Goal: Information Seeking & Learning: Learn about a topic

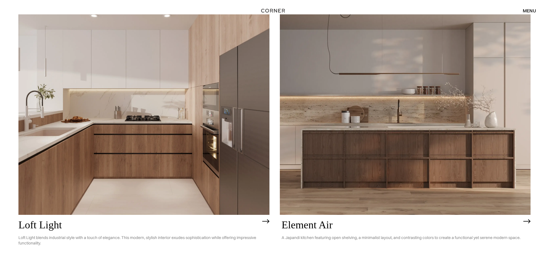
scroll to position [115, 0]
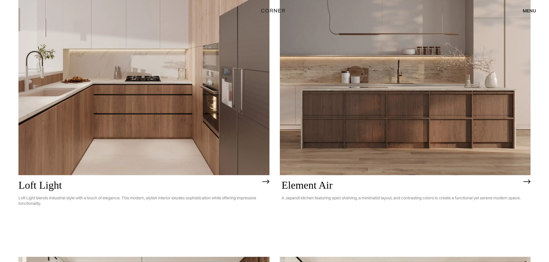
click at [377, 97] on img at bounding box center [405, 75] width 251 height 200
click at [207, 84] on img at bounding box center [143, 75] width 251 height 200
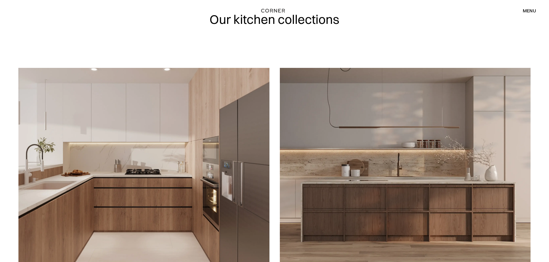
scroll to position [0, 0]
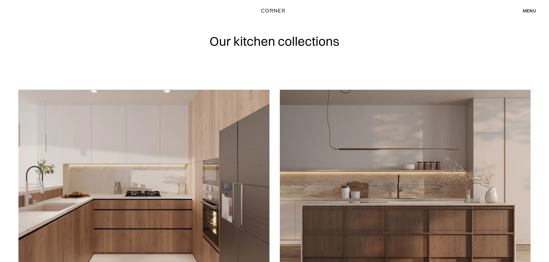
click at [534, 11] on div "menu" at bounding box center [528, 10] width 13 height 5
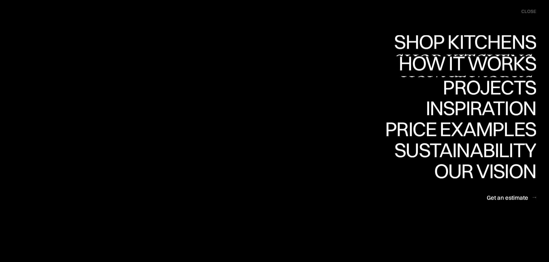
click at [474, 52] on div "Shop Kitchens" at bounding box center [463, 62] width 145 height 20
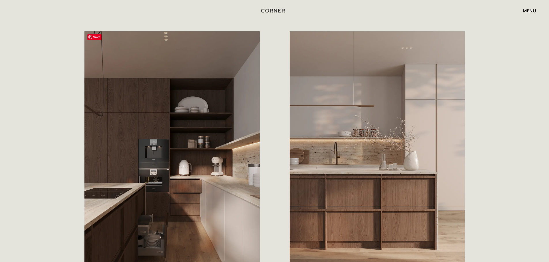
scroll to position [317, 0]
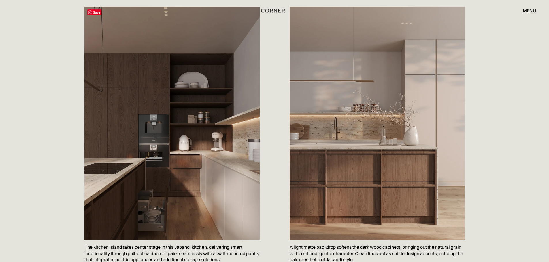
drag, startPoint x: 175, startPoint y: 146, endPoint x: 492, endPoint y: 111, distance: 319.9
click at [496, 109] on div "A Japandi kitchen featuring open shelving, a minimalist layout, and contrasting…" at bounding box center [274, 80] width 549 height 449
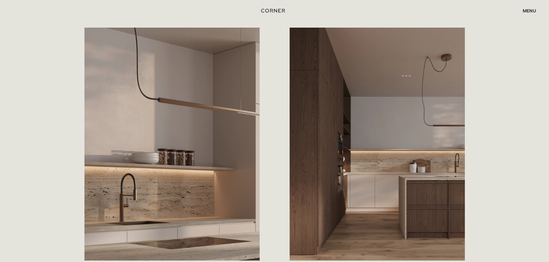
scroll to position [547, 0]
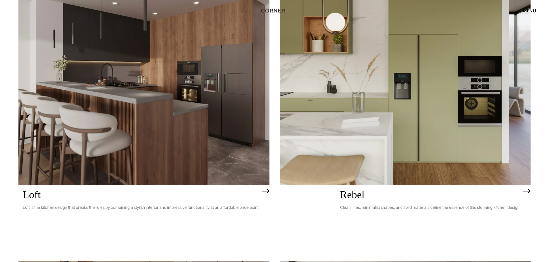
scroll to position [1238, 0]
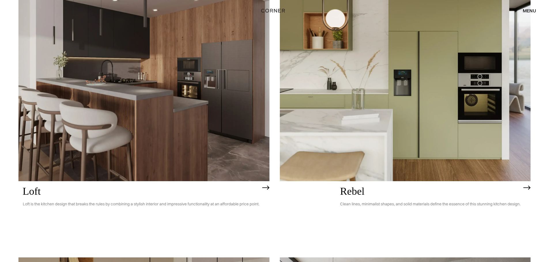
click at [88, 103] on img at bounding box center [143, 81] width 251 height 200
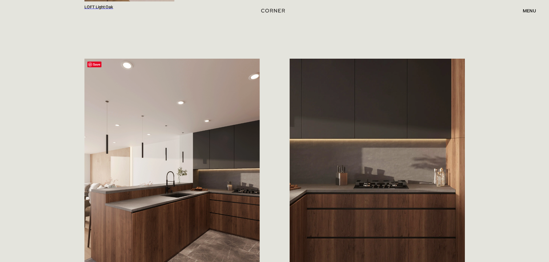
scroll to position [778, 0]
